Goal: Use online tool/utility: Utilize a website feature to perform a specific function

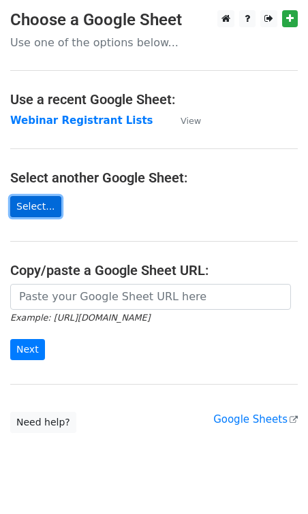
click at [29, 198] on link "Select..." at bounding box center [35, 206] width 51 height 21
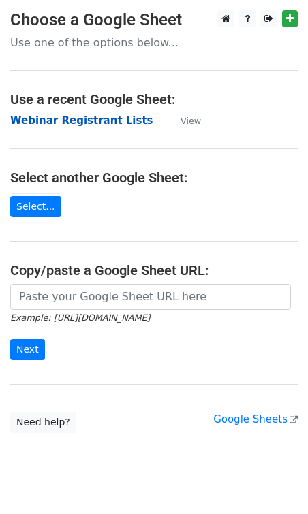
click at [85, 121] on strong "Webinar Registrant Lists" at bounding box center [81, 120] width 143 height 12
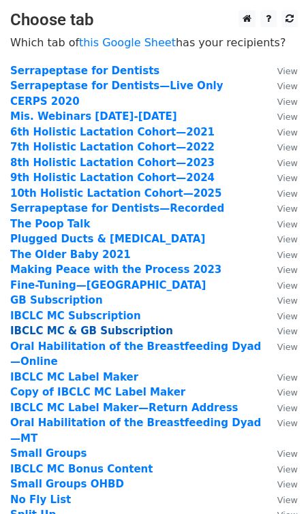
click at [66, 329] on strong "IBCLC MC & GB Subscription" at bounding box center [91, 331] width 163 height 12
